Goal: Task Accomplishment & Management: Manage account settings

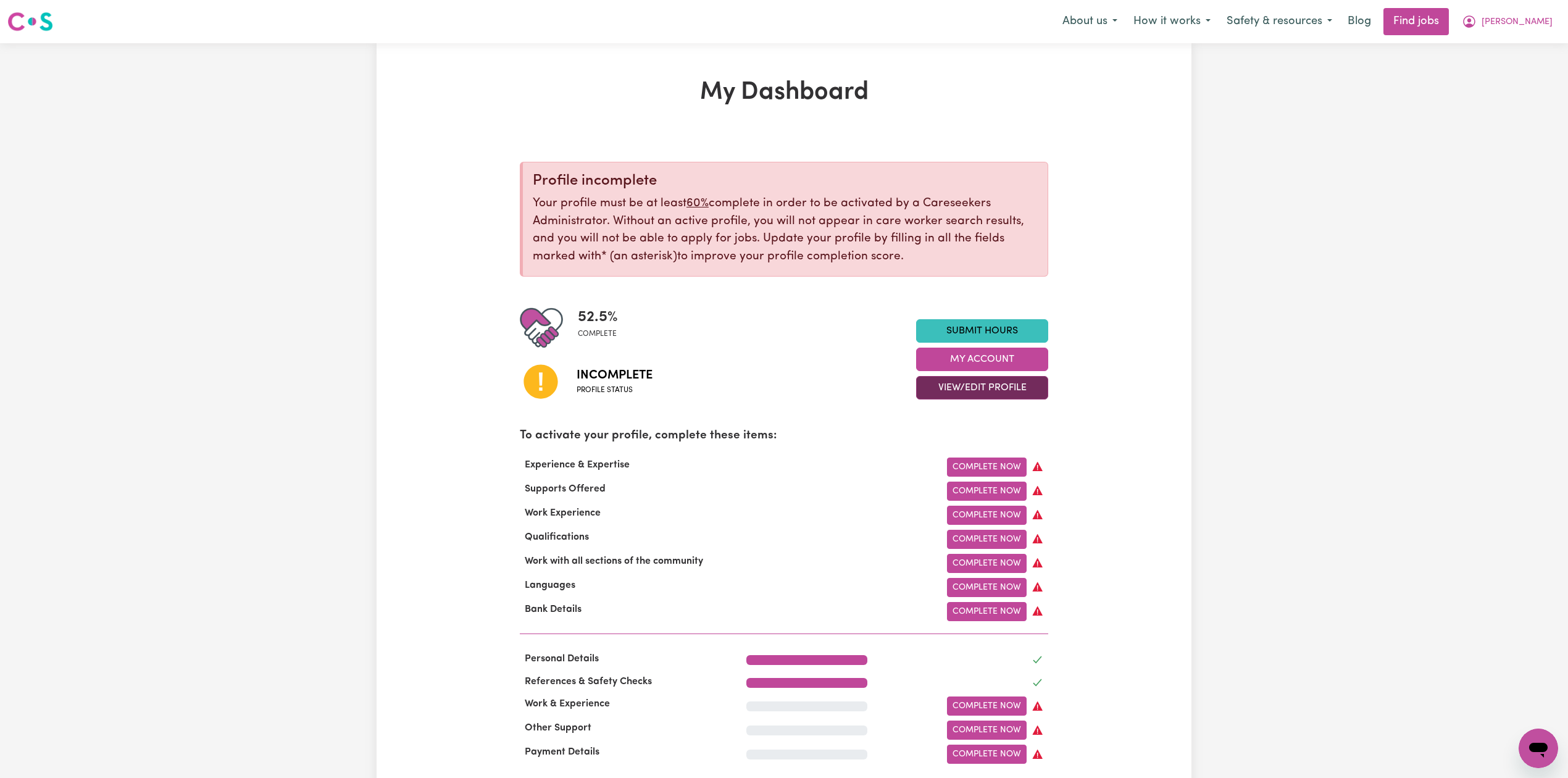
click at [976, 393] on button "View/Edit Profile" at bounding box center [982, 388] width 132 height 23
click at [962, 438] on link "Edit Profile" at bounding box center [974, 443] width 116 height 24
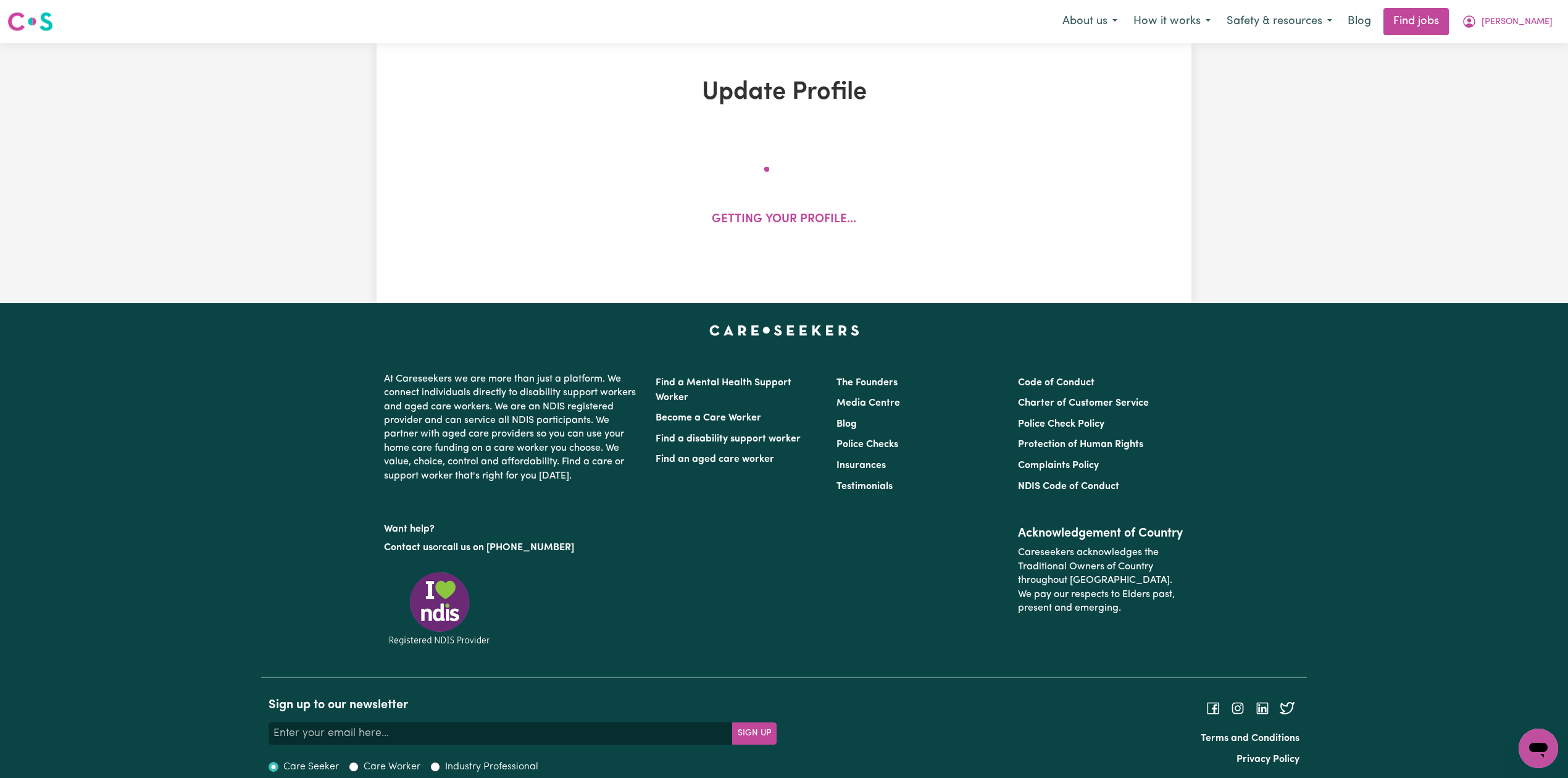
select select "[DEMOGRAPHIC_DATA]"
select select "Student Visa"
select select "Studying a healthcare related degree or qualification"
select select "40"
select select "65"
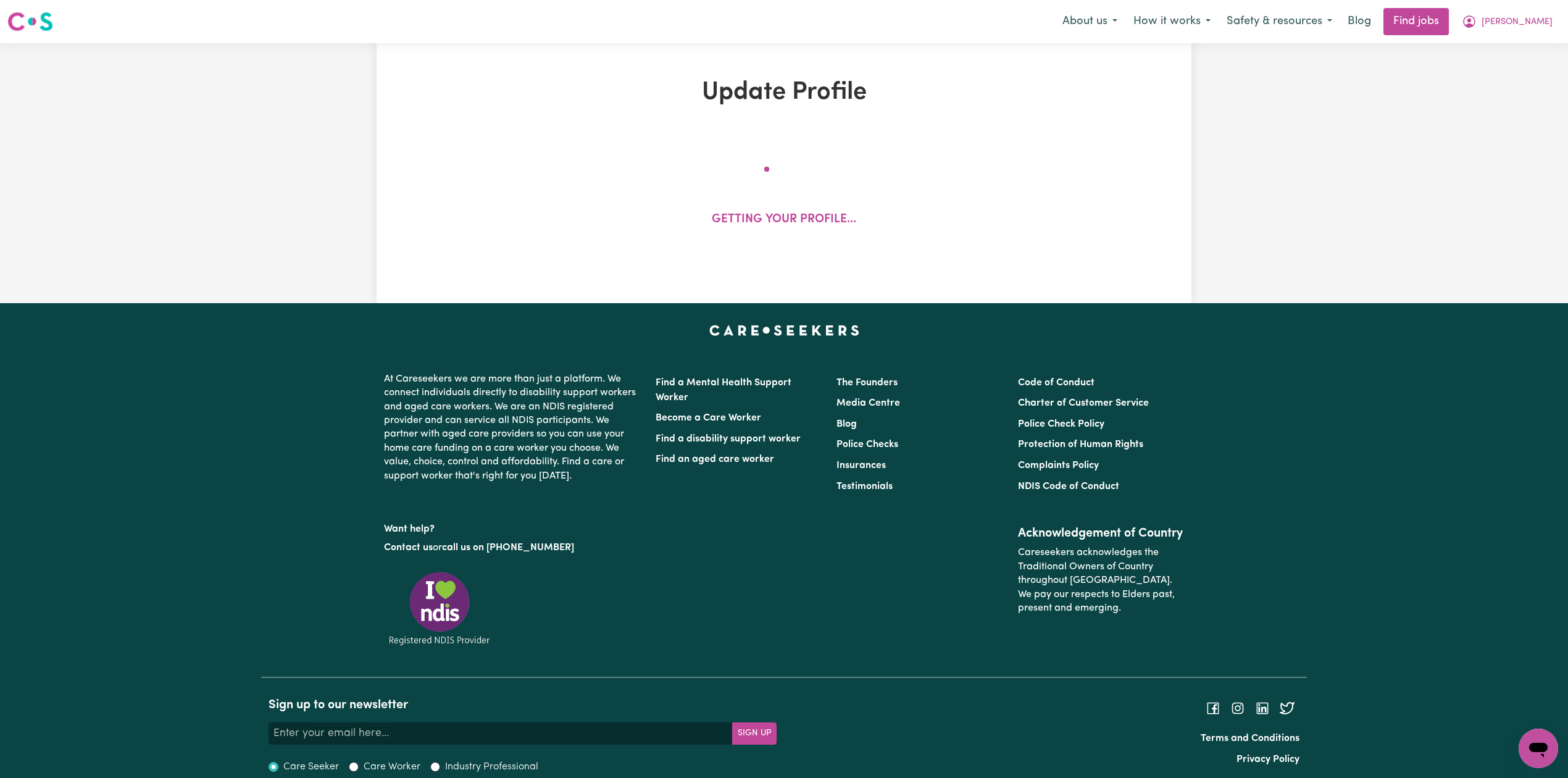
select select "75"
select select "96"
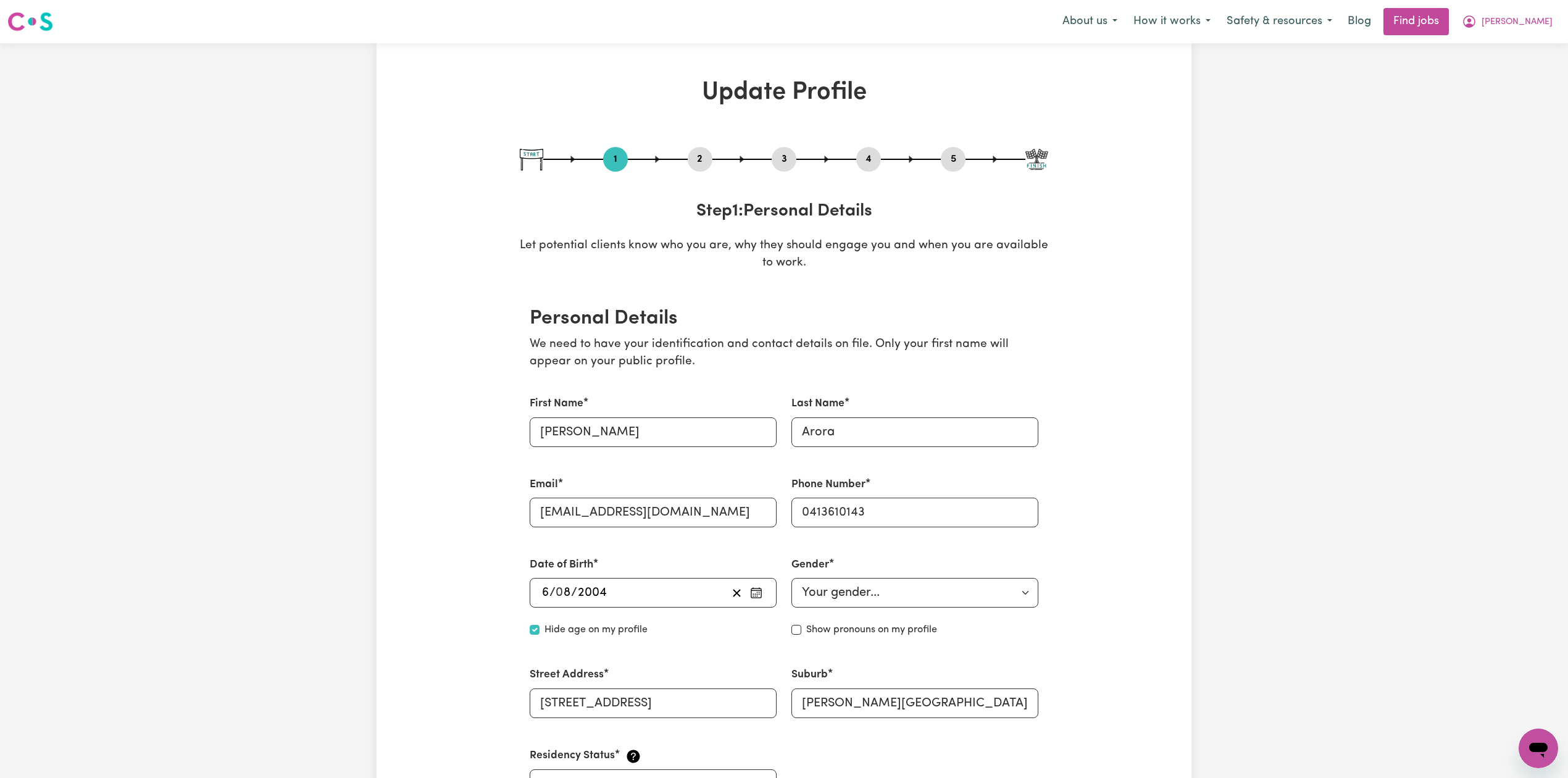
click at [715, 161] on div "1 2 3 4 5" at bounding box center [784, 159] width 528 height 24
click at [686, 153] on div "1 2 3 4 5" at bounding box center [784, 159] width 528 height 24
click at [699, 159] on button "2" at bounding box center [700, 159] width 24 height 16
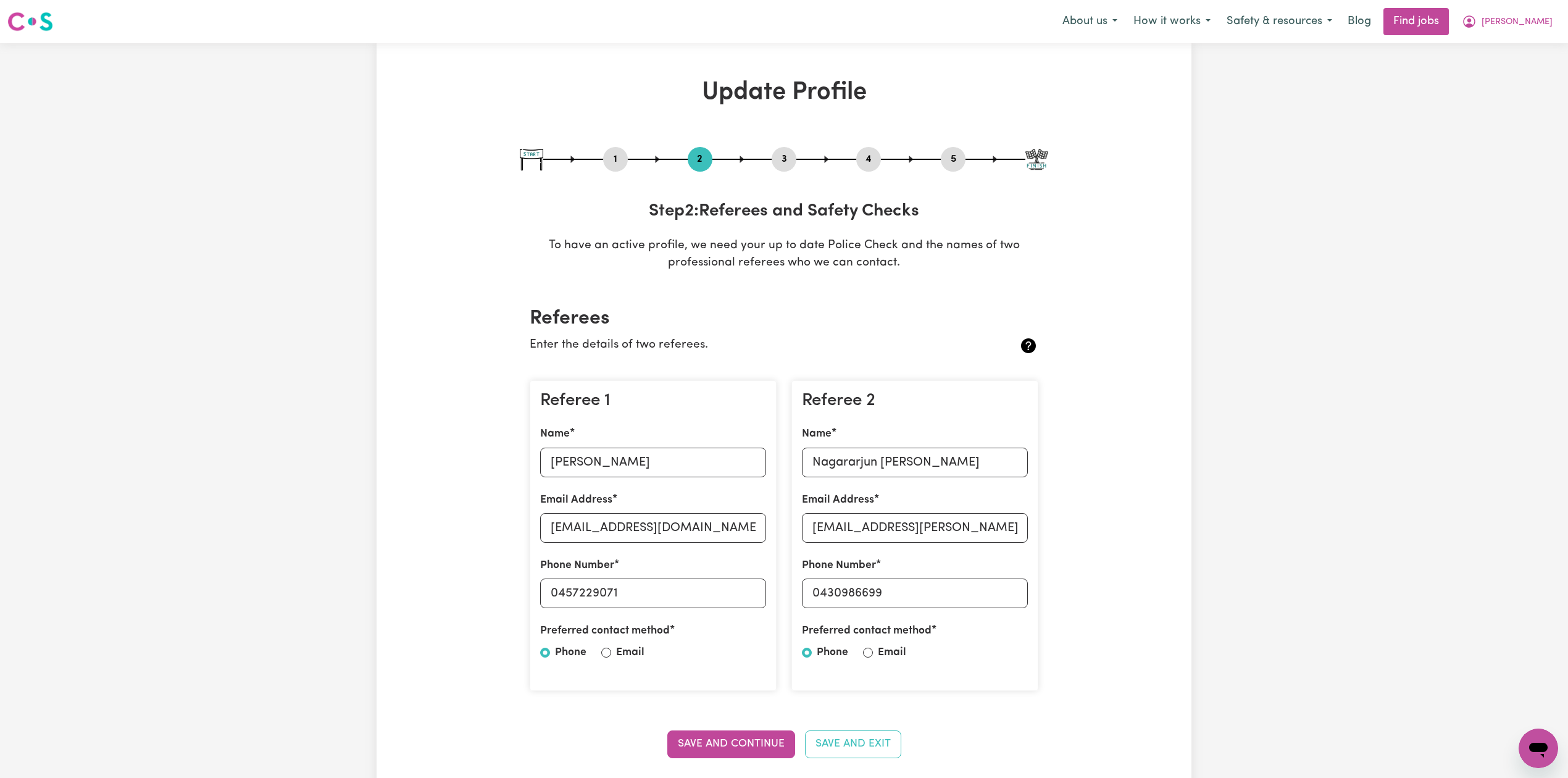
scroll to position [164, 0]
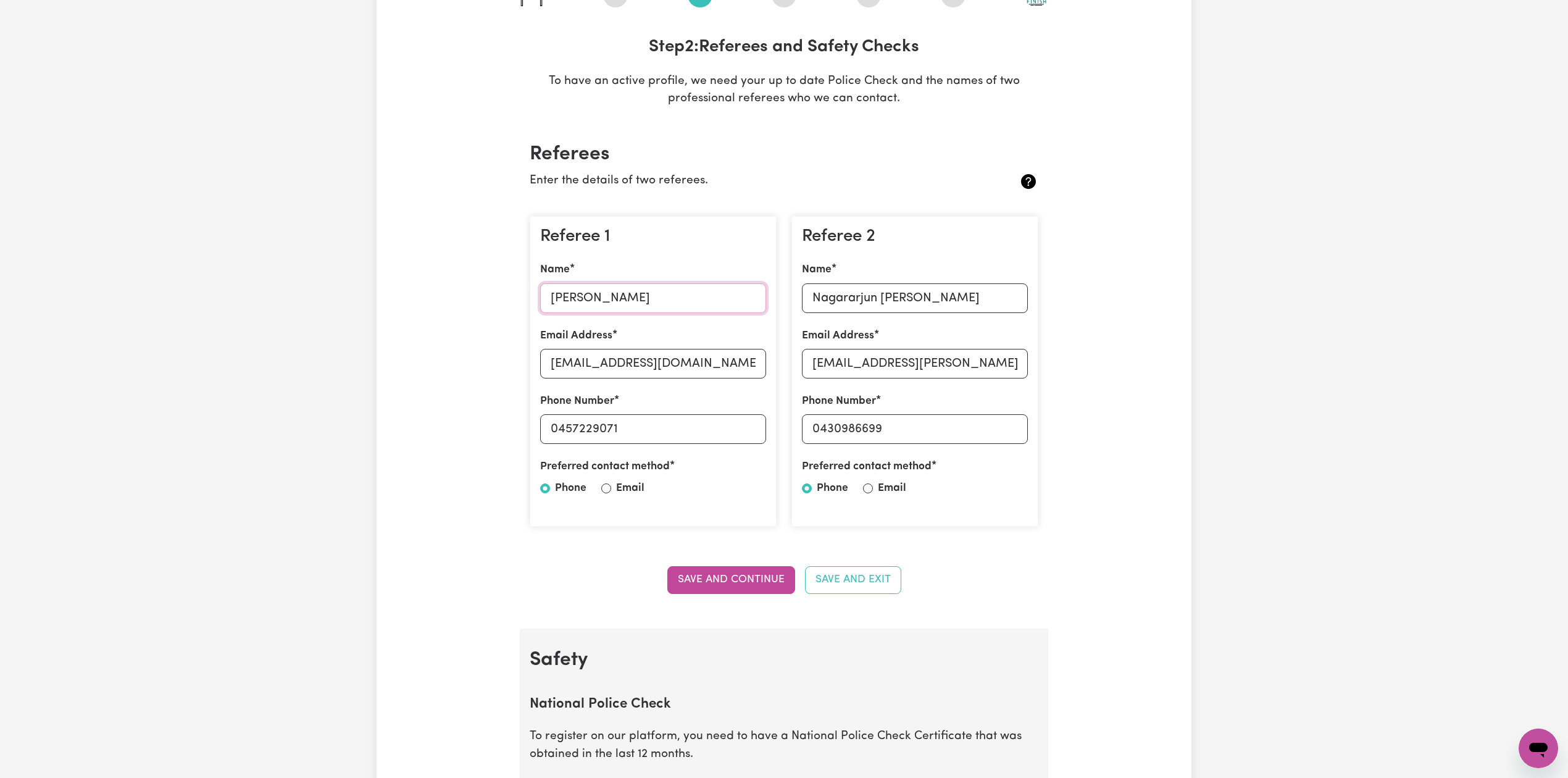
click at [606, 290] on input "[PERSON_NAME]" at bounding box center [653, 297] width 226 height 30
click at [576, 376] on input "[EMAIL_ADDRESS][DOMAIN_NAME]" at bounding box center [653, 363] width 226 height 30
drag, startPoint x: 561, startPoint y: 431, endPoint x: 709, endPoint y: 429, distance: 148.0
click at [709, 429] on input "0457229071" at bounding box center [653, 429] width 226 height 30
click at [863, 299] on input "Nagararjun [PERSON_NAME]" at bounding box center [915, 297] width 226 height 30
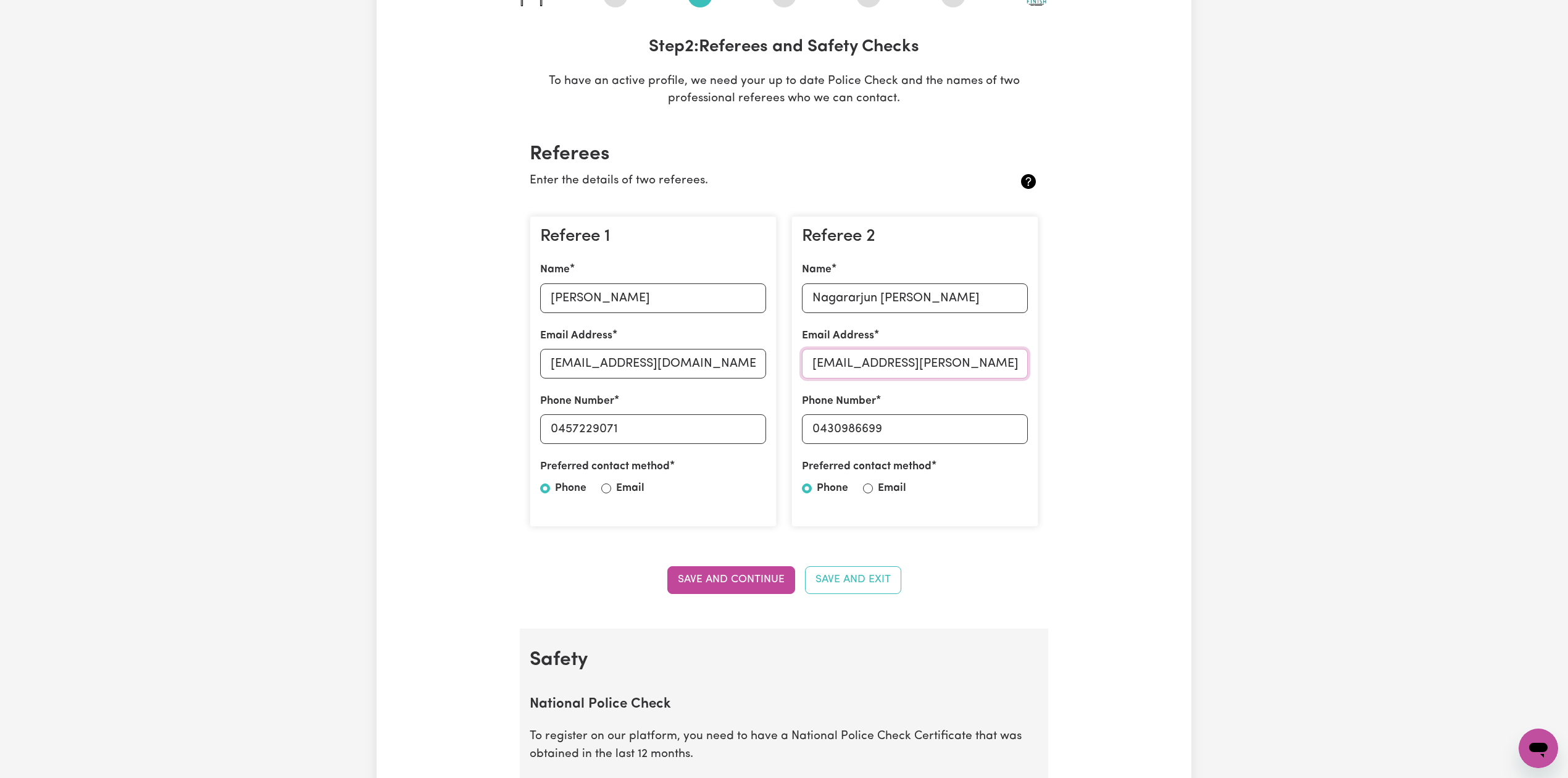
click at [897, 371] on input "[EMAIL_ADDRESS][PERSON_NAME][DOMAIN_NAME]" at bounding box center [915, 363] width 226 height 30
drag, startPoint x: 821, startPoint y: 426, endPoint x: 982, endPoint y: 426, distance: 161.0
click at [982, 426] on input "0430986699" at bounding box center [915, 429] width 226 height 30
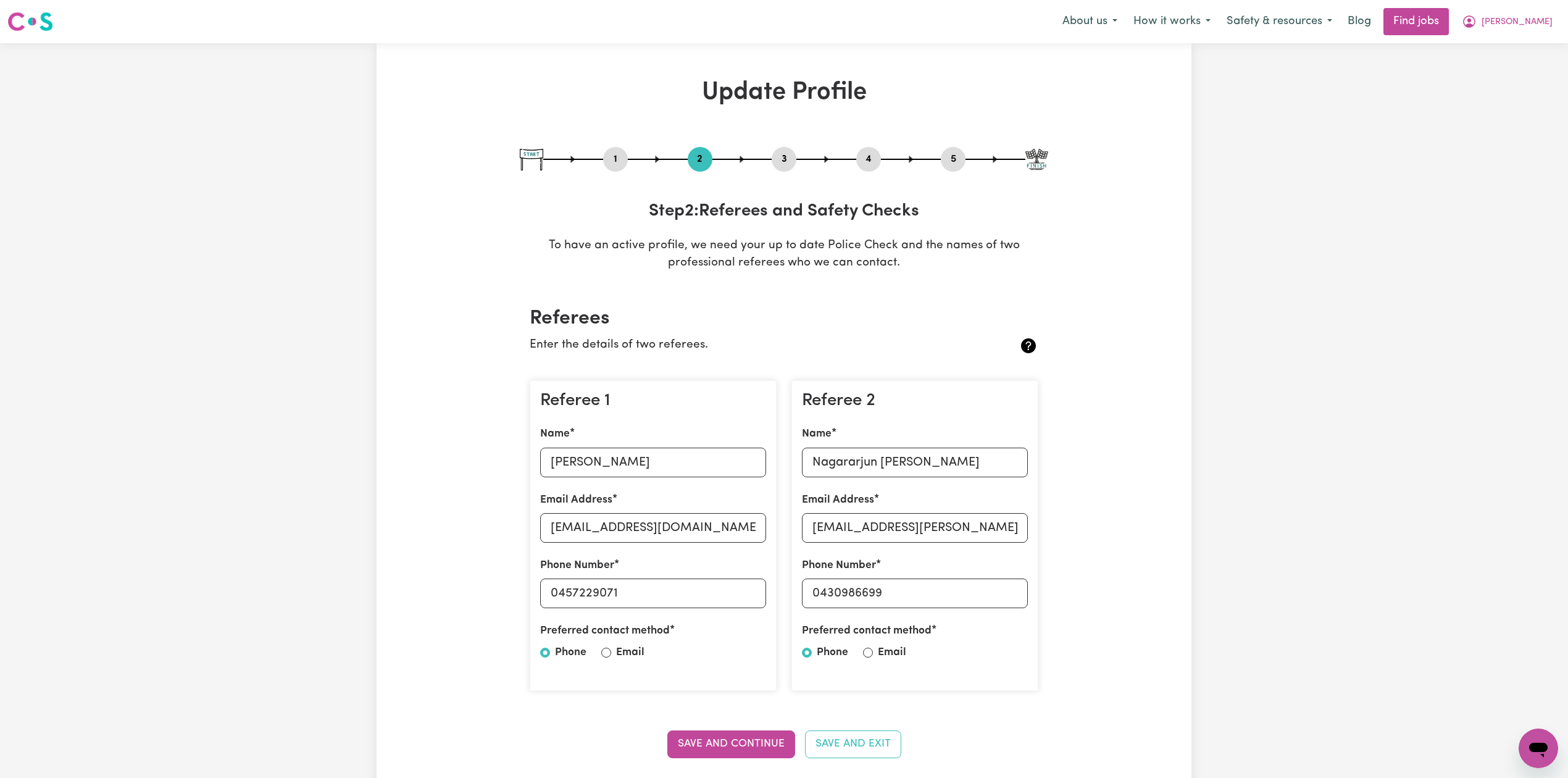
click at [951, 156] on button "5" at bounding box center [952, 159] width 24 height 16
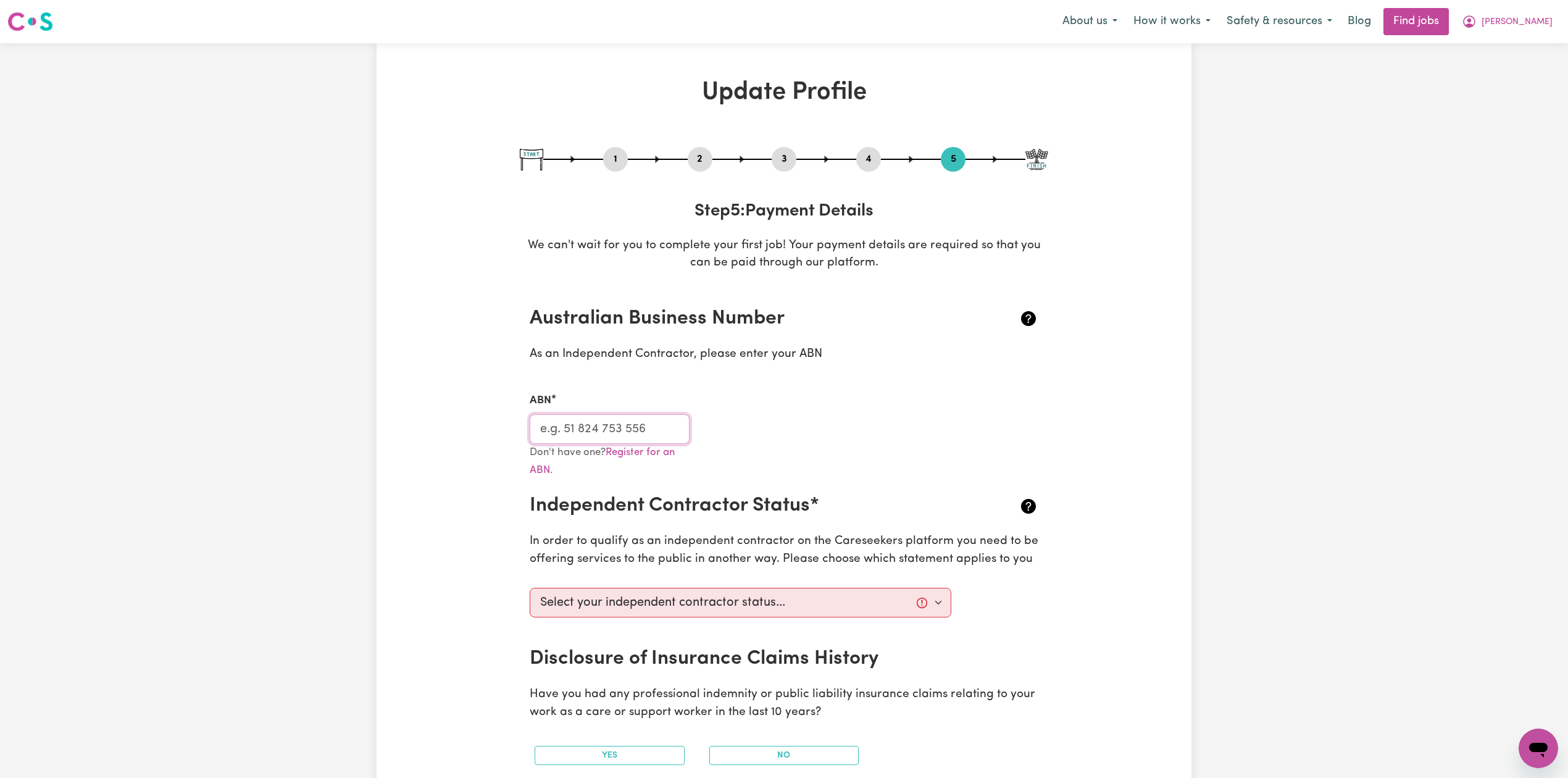
click at [603, 425] on input "ABN" at bounding box center [610, 429] width 160 height 30
click at [1527, 19] on span "[PERSON_NAME]" at bounding box center [1516, 22] width 71 height 13
click at [1528, 69] on link "My Dashboard" at bounding box center [1511, 71] width 98 height 23
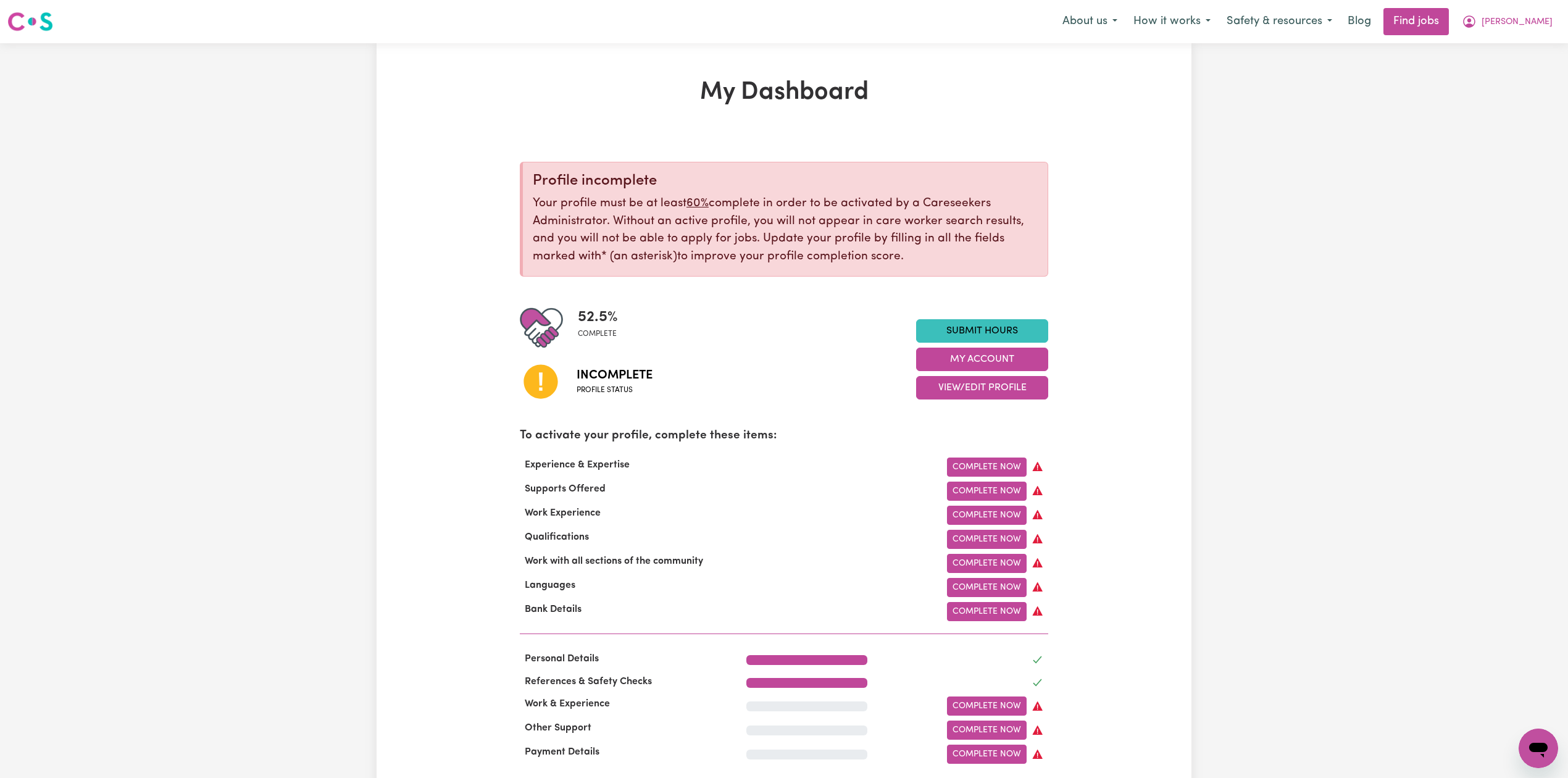
click at [1528, 20] on span "[PERSON_NAME]" at bounding box center [1516, 22] width 71 height 13
click at [1513, 97] on link "Logout" at bounding box center [1511, 94] width 98 height 23
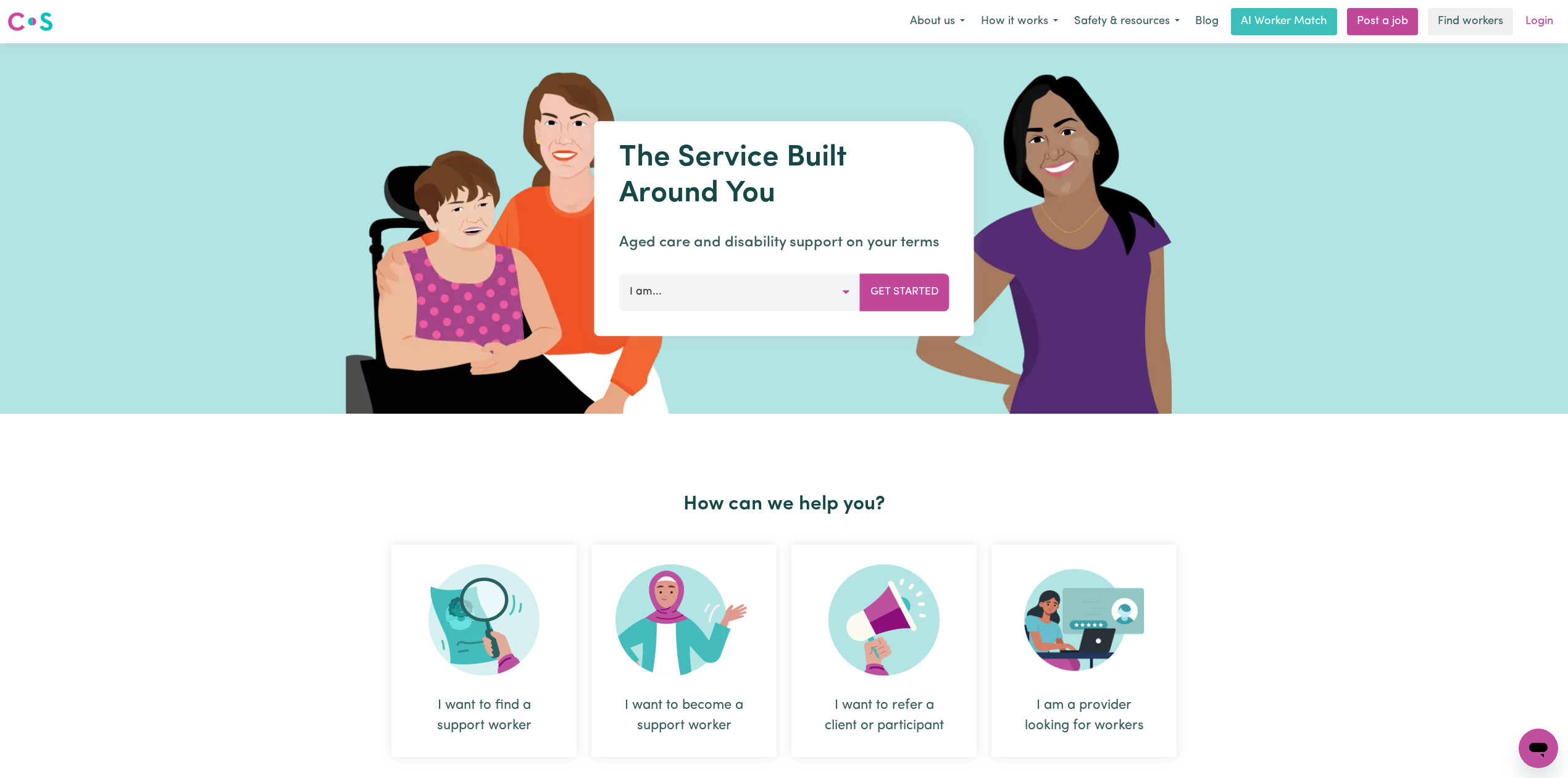
click at [1534, 23] on link "Login" at bounding box center [1538, 22] width 42 height 27
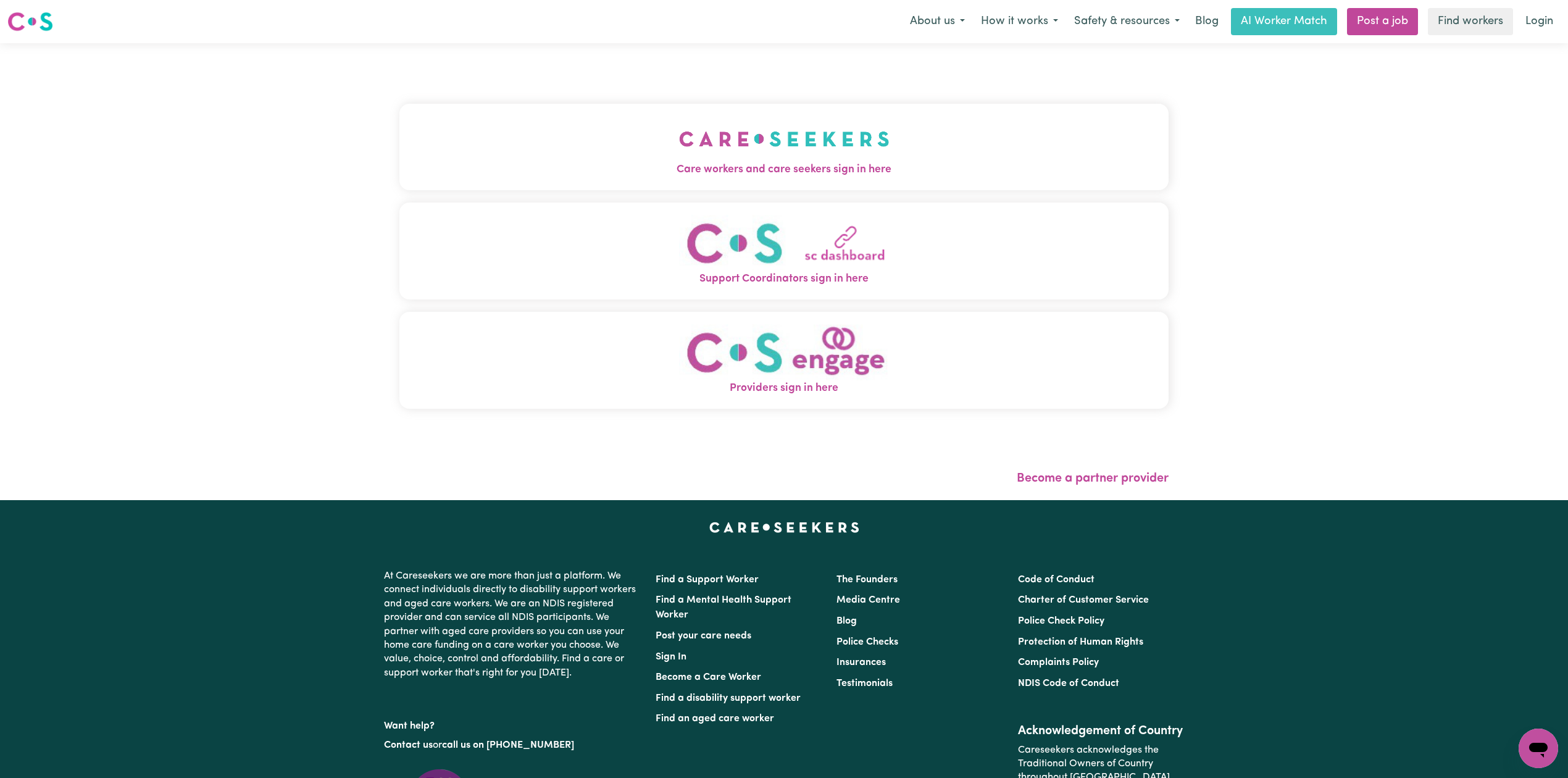
click at [766, 148] on button "Care workers and care seekers sign in here" at bounding box center [784, 146] width 769 height 86
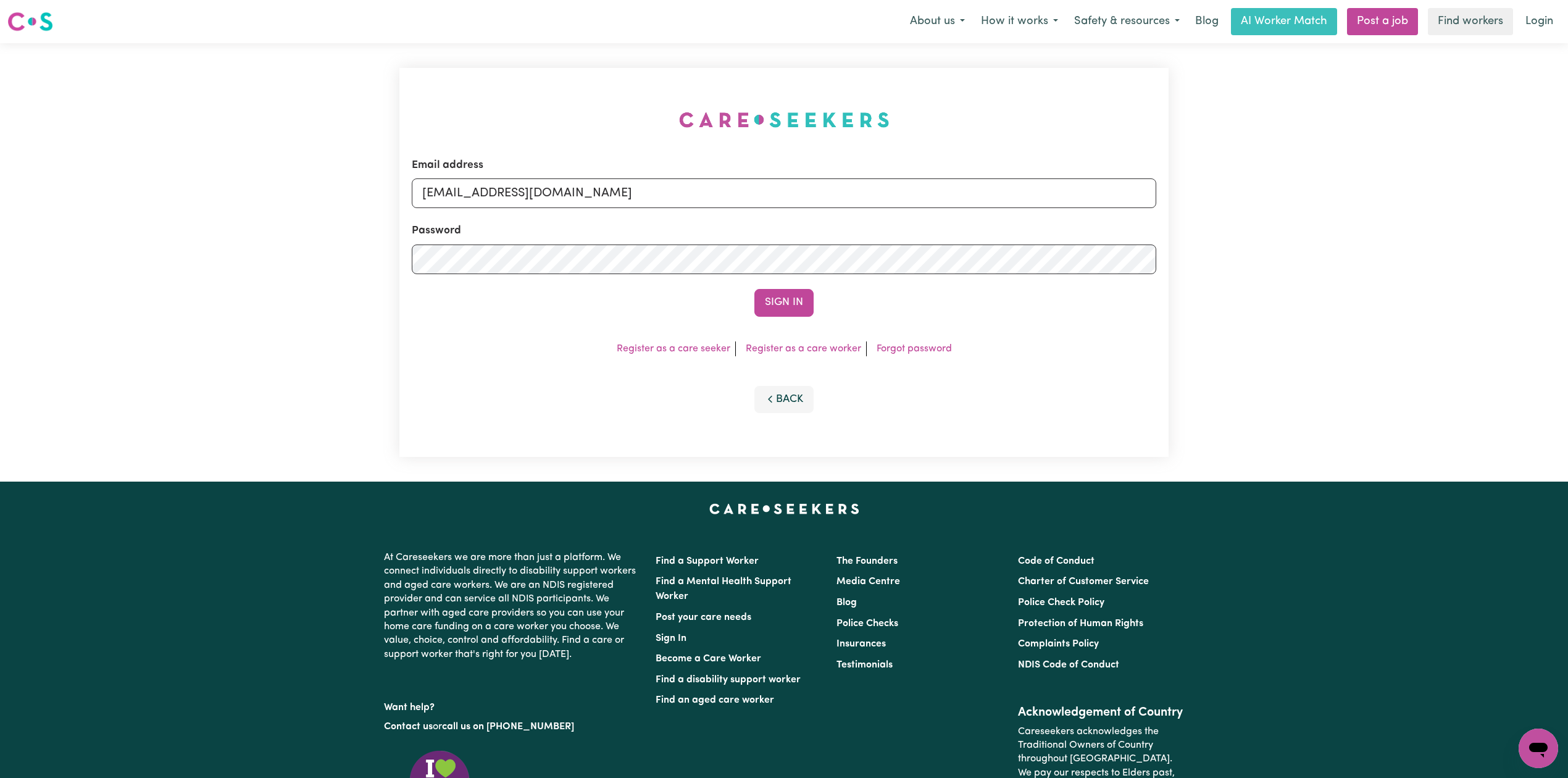
click at [533, 225] on div "Password" at bounding box center [783, 248] width 744 height 51
drag, startPoint x: 536, startPoint y: 196, endPoint x: 533, endPoint y: 208, distance: 12.4
click at [536, 196] on input "[EMAIL_ADDRESS][DOMAIN_NAME]" at bounding box center [783, 193] width 744 height 30
drag, startPoint x: 489, startPoint y: 188, endPoint x: 1008, endPoint y: 231, distance: 520.8
click at [1008, 231] on form "Email address Superuser~[EMAIL_ADDRESS][DOMAIN_NAME] Password Sign In" at bounding box center [783, 236] width 744 height 159
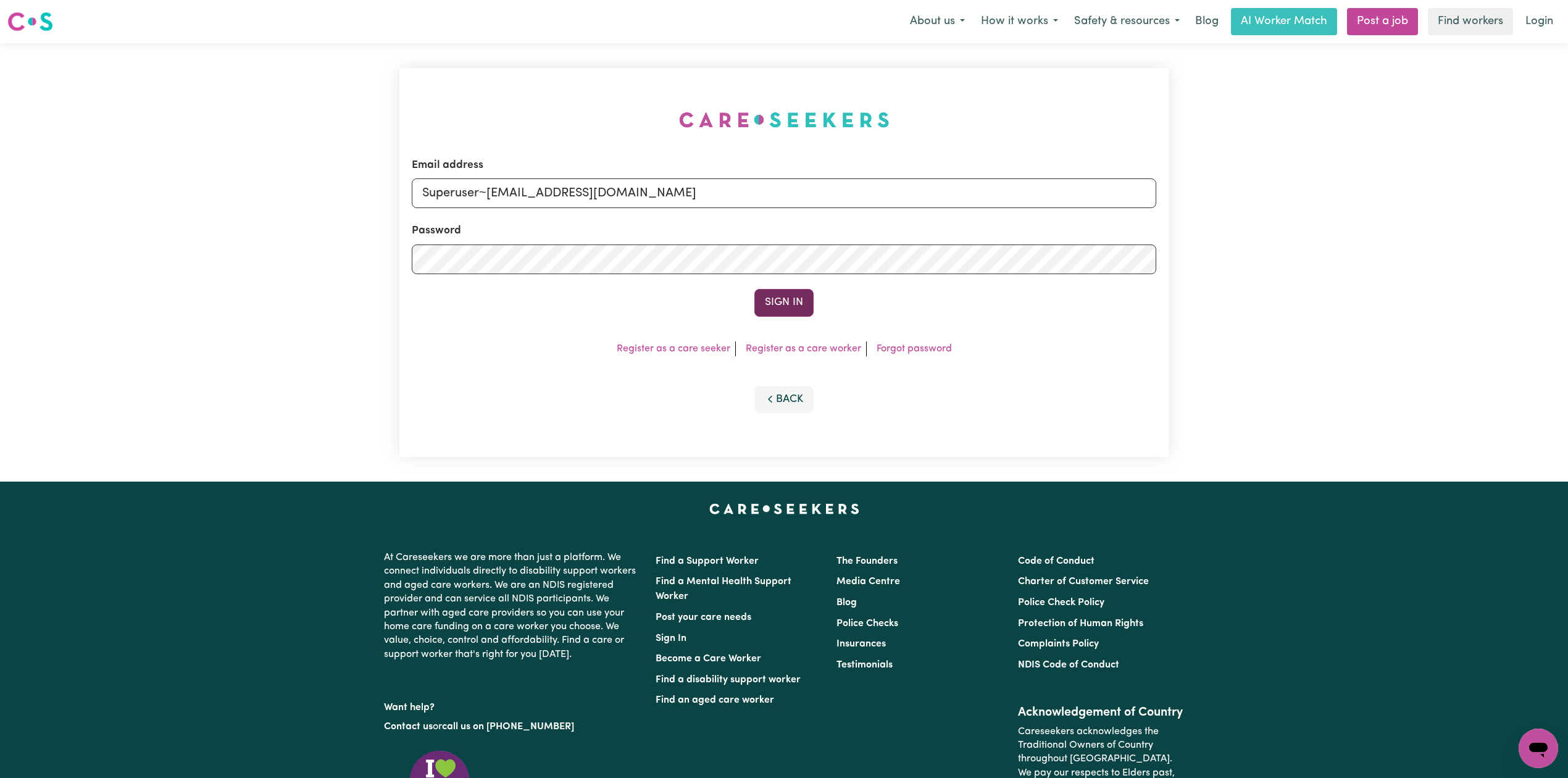
type input "Superuser~[EMAIL_ADDRESS][DOMAIN_NAME]"
click at [782, 296] on button "Sign In" at bounding box center [784, 303] width 59 height 27
